Goal: Use online tool/utility: Utilize a website feature to perform a specific function

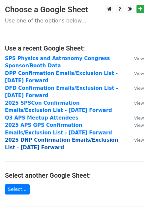
click at [29, 141] on strong "2025 DNP Confirmation Emails/Exclusion List - [DATE] Forward" at bounding box center [61, 144] width 113 height 14
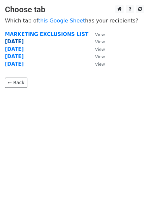
click at [20, 42] on strong "9.22.25" at bounding box center [14, 42] width 19 height 6
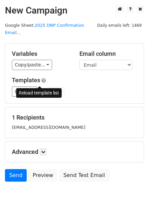
click at [40, 90] on span at bounding box center [41, 92] width 4 height 4
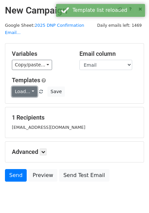
click at [29, 87] on link "Load..." at bounding box center [24, 92] width 25 height 10
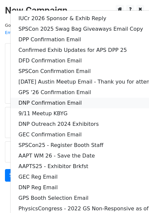
click at [40, 98] on link "DNP Confirmation Email" at bounding box center [103, 103] width 185 height 11
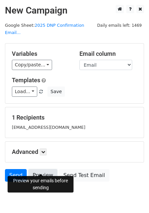
click at [38, 172] on link "Preview" at bounding box center [42, 175] width 29 height 13
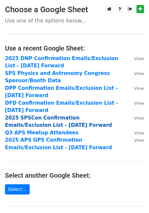
click at [42, 119] on strong "2025 SPSCon Confirmation Emails/Exclusion List - [DATE] Forward" at bounding box center [58, 122] width 107 height 14
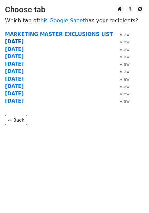
click at [14, 43] on strong "9.22.25" at bounding box center [14, 42] width 19 height 6
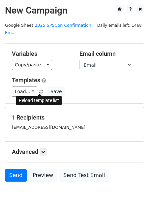
click at [39, 91] on span at bounding box center [41, 92] width 4 height 4
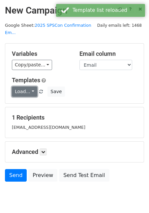
click at [27, 91] on link "Load..." at bounding box center [24, 92] width 25 height 10
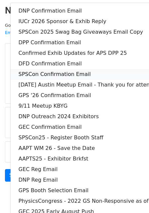
click at [60, 71] on link "SPSCon Confirmation Email" at bounding box center [103, 74] width 185 height 11
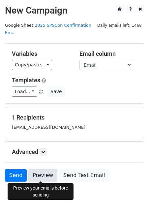
click at [47, 175] on link "Preview" at bounding box center [42, 175] width 29 height 13
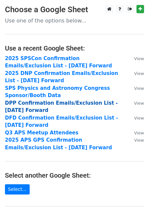
click at [30, 101] on strong "DPP Confirmation Emails/Exclusion List - 6.30.25 Forward" at bounding box center [61, 107] width 113 height 14
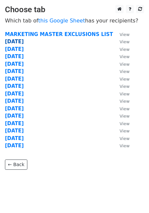
click at [17, 42] on strong "[DATE]" at bounding box center [14, 42] width 19 height 6
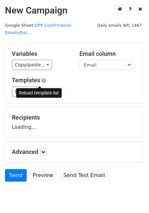
click at [39, 90] on span at bounding box center [41, 92] width 4 height 4
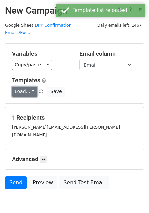
click at [29, 87] on link "Load..." at bounding box center [24, 92] width 25 height 10
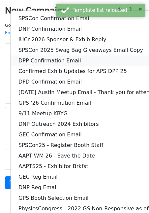
click at [47, 56] on link "DPP Confirmation Email" at bounding box center [103, 61] width 185 height 11
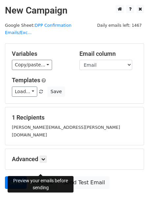
click at [41, 177] on link "Preview" at bounding box center [42, 183] width 29 height 13
